Goal: Use online tool/utility: Utilize a website feature to perform a specific function

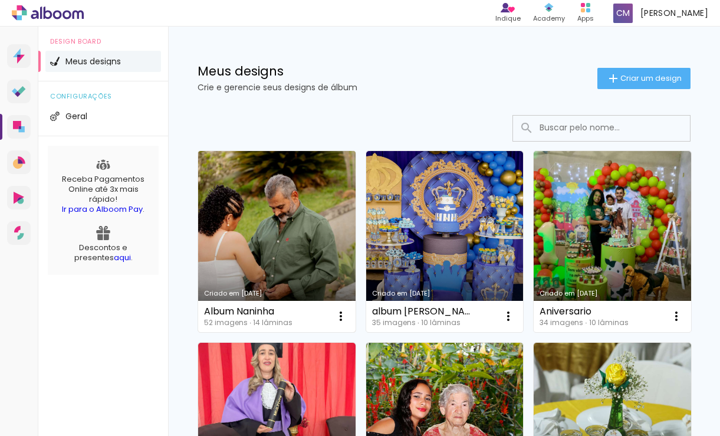
click at [261, 249] on link "Criado em [DATE]" at bounding box center [276, 241] width 157 height 181
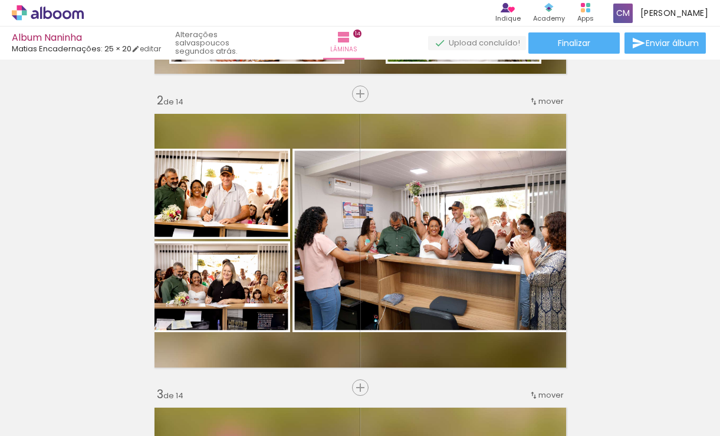
scroll to position [0, 2879]
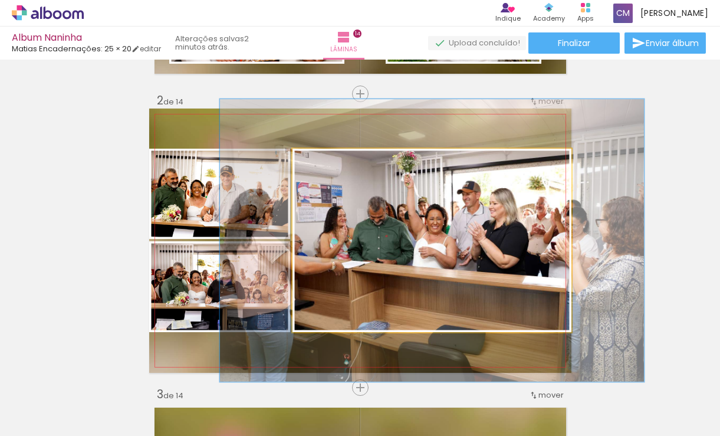
drag, startPoint x: 317, startPoint y: 162, endPoint x: 338, endPoint y: 162, distance: 21.2
type paper-slider "152"
click at [338, 162] on div at bounding box center [340, 161] width 11 height 11
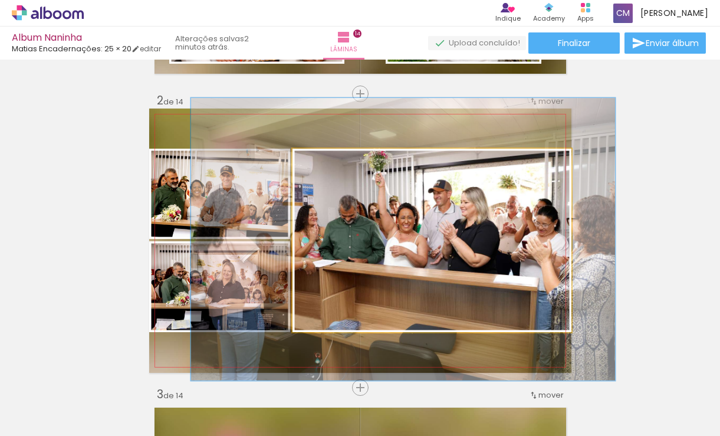
drag, startPoint x: 462, startPoint y: 280, endPoint x: 433, endPoint y: 279, distance: 28.9
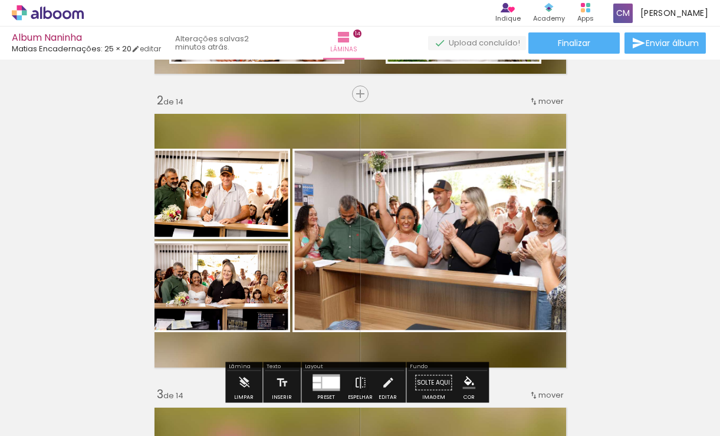
click at [400, 258] on quentale-photo at bounding box center [431, 240] width 279 height 183
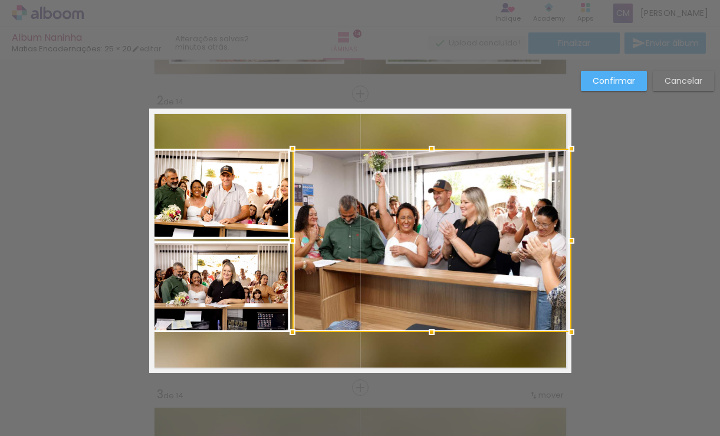
scroll to position [286, 0]
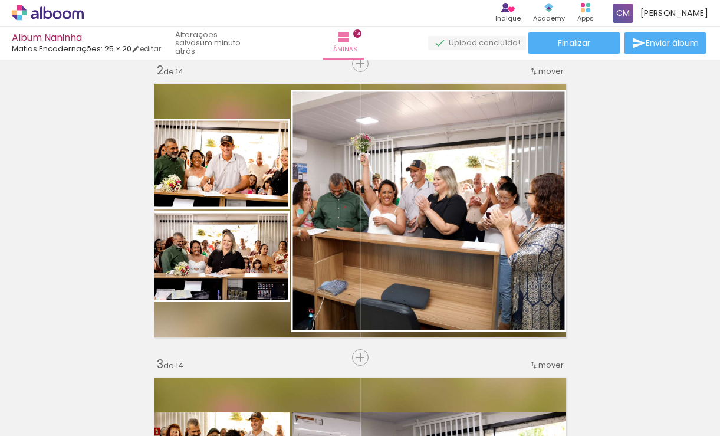
scroll to position [0, 2879]
